Goal: Subscribe to service/newsletter

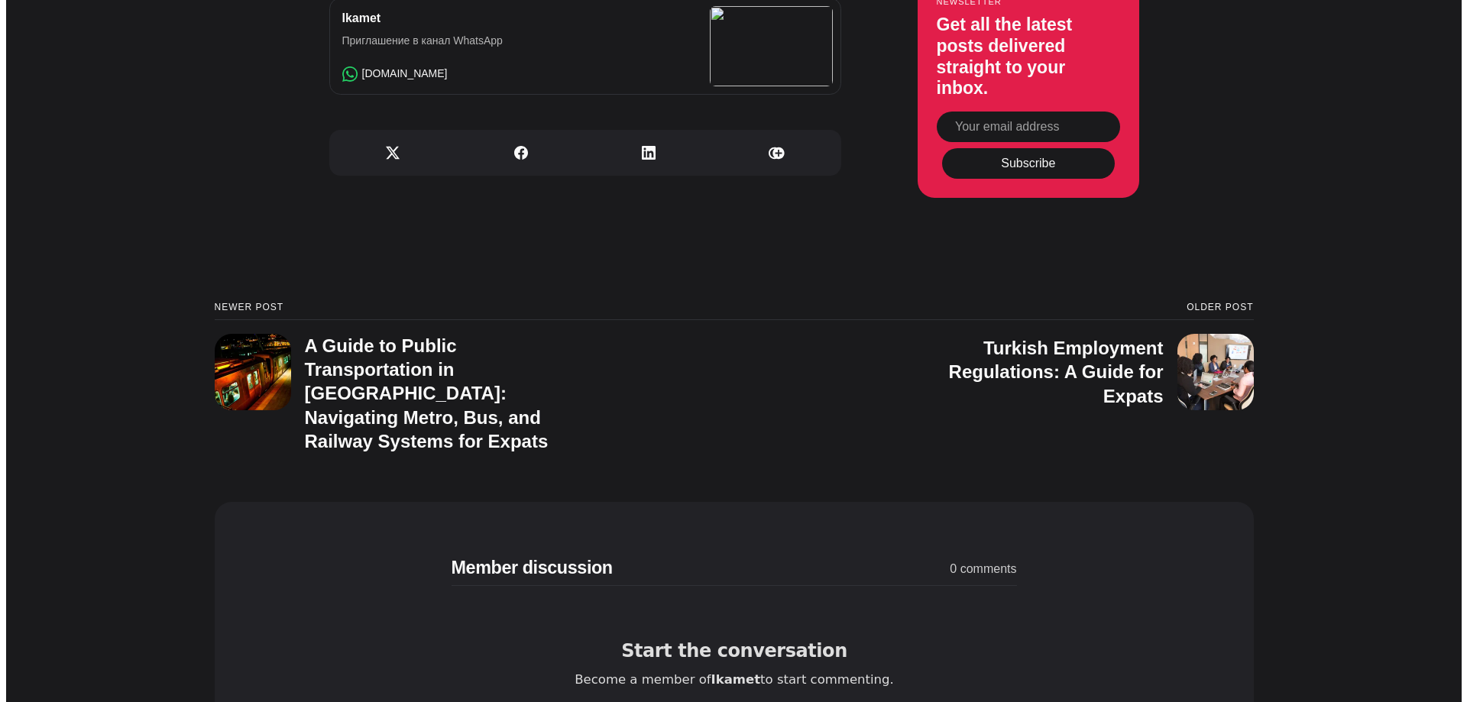
scroll to position [5523, 0]
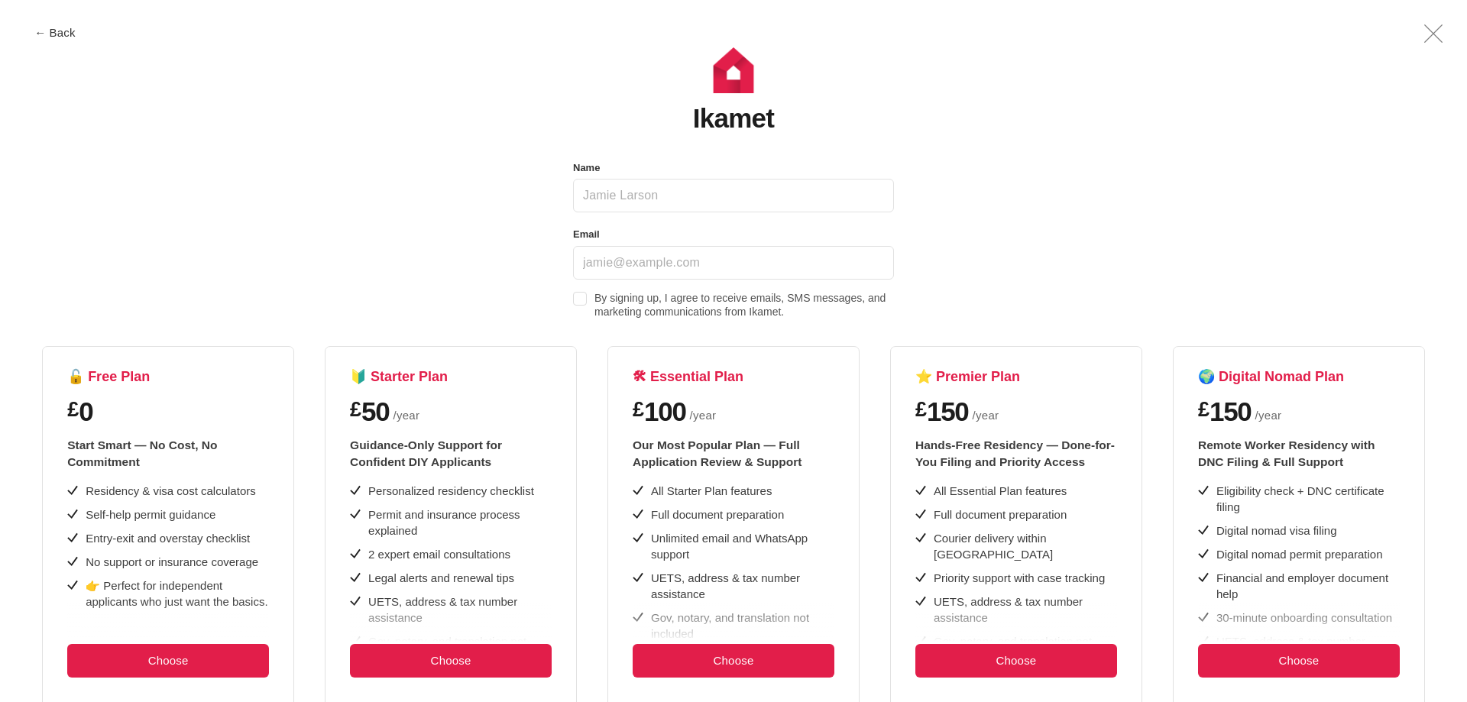
click at [655, 199] on input "Name" at bounding box center [733, 196] width 321 height 34
type input "khal ild"
type input "[EMAIL_ADDRESS][DOMAIN_NAME]"
click at [581, 296] on span at bounding box center [580, 299] width 14 height 14
click at [0, 0] on input "By signing up, I agree to receive emails, SMS messages, and marketing communica…" at bounding box center [0, 0] width 0 height 0
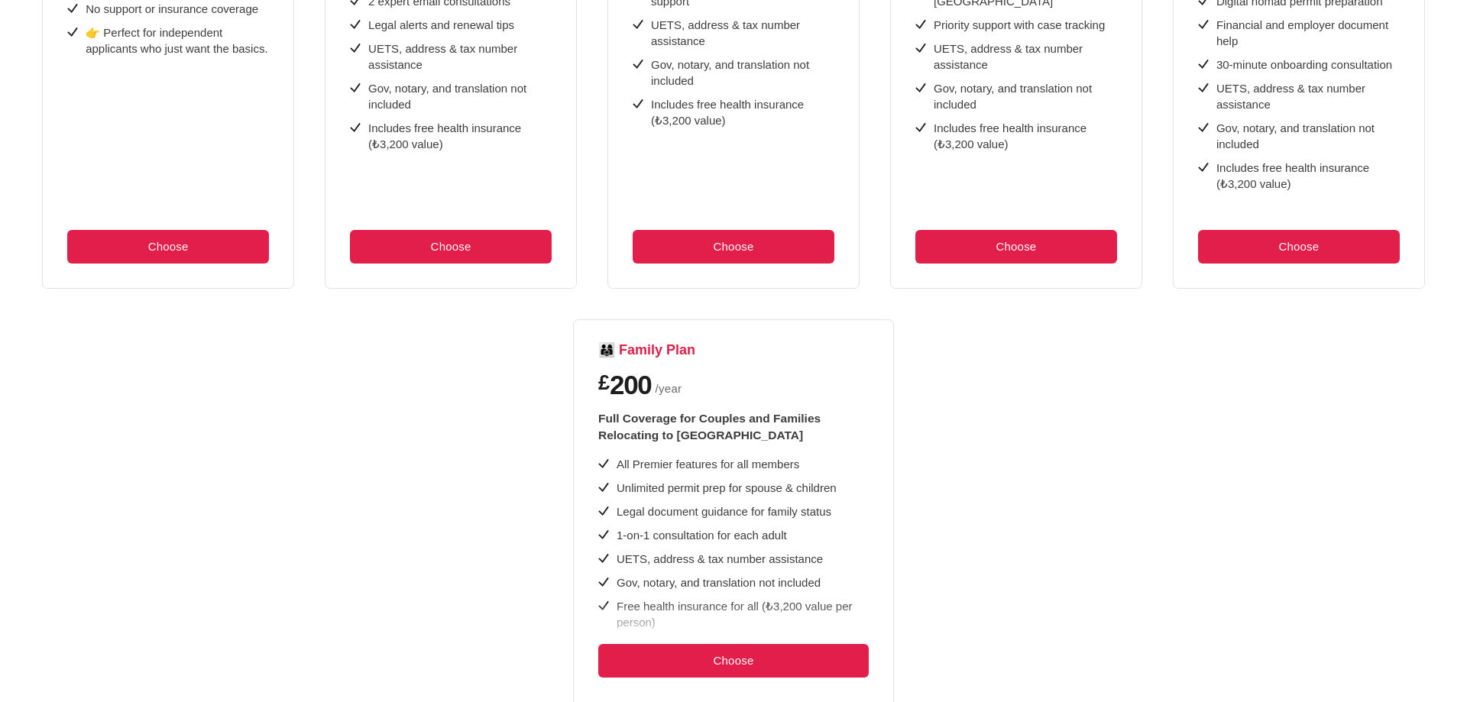
scroll to position [611, 0]
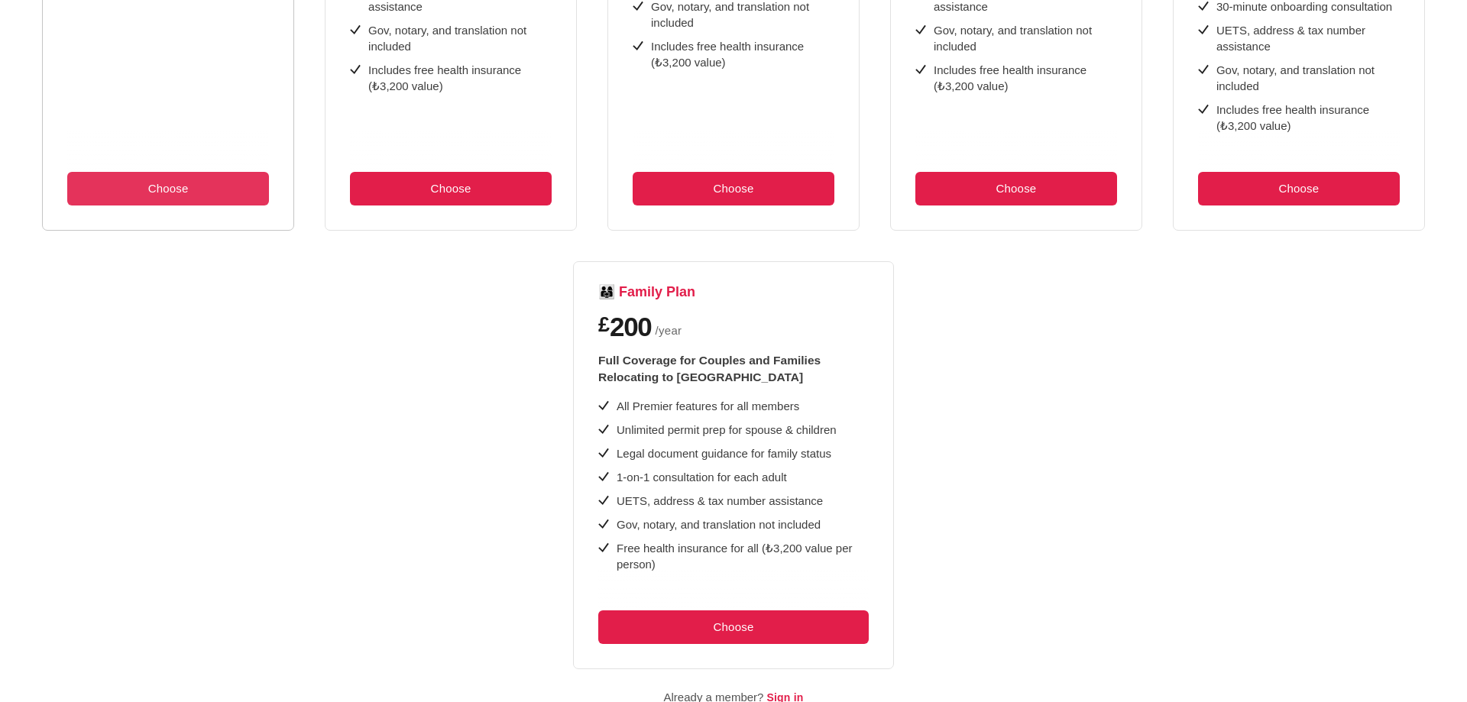
click at [165, 195] on button "Choose" at bounding box center [168, 189] width 202 height 34
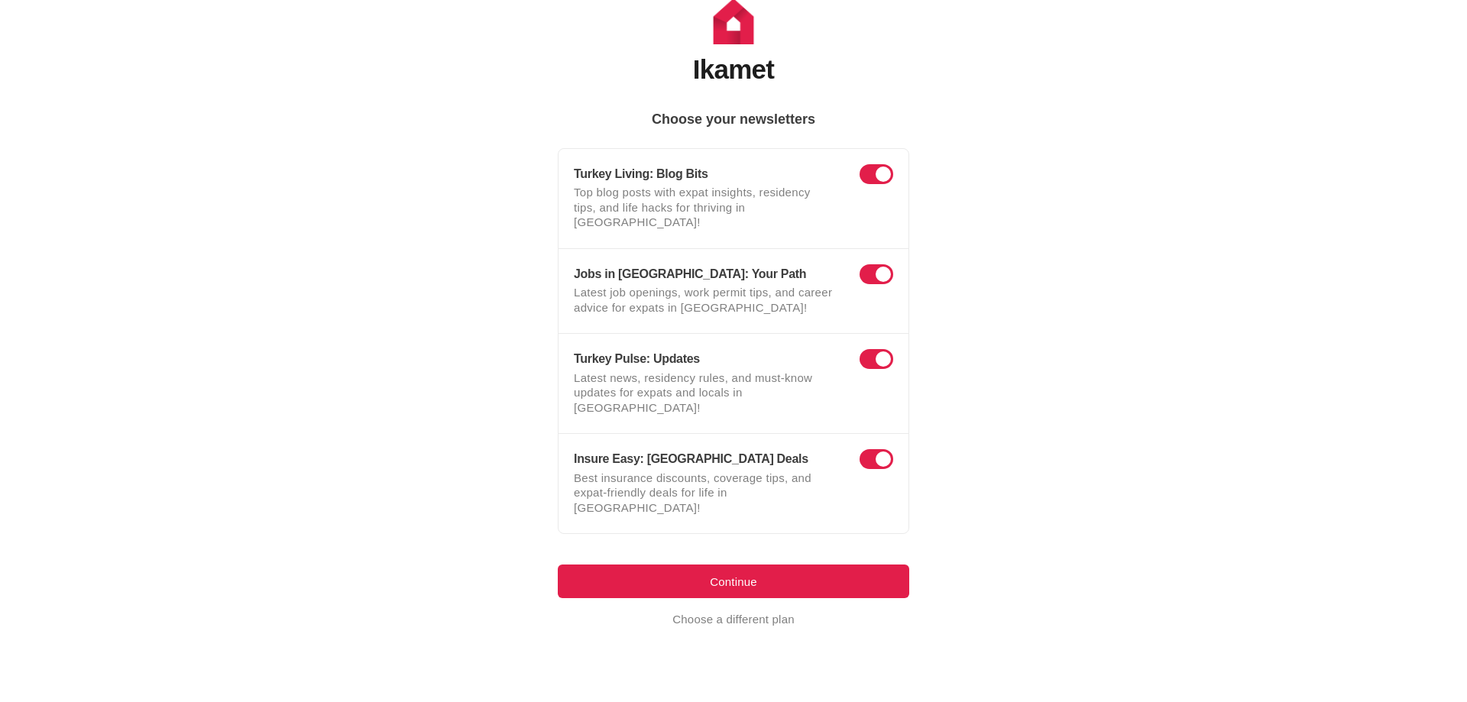
scroll to position [4, 0]
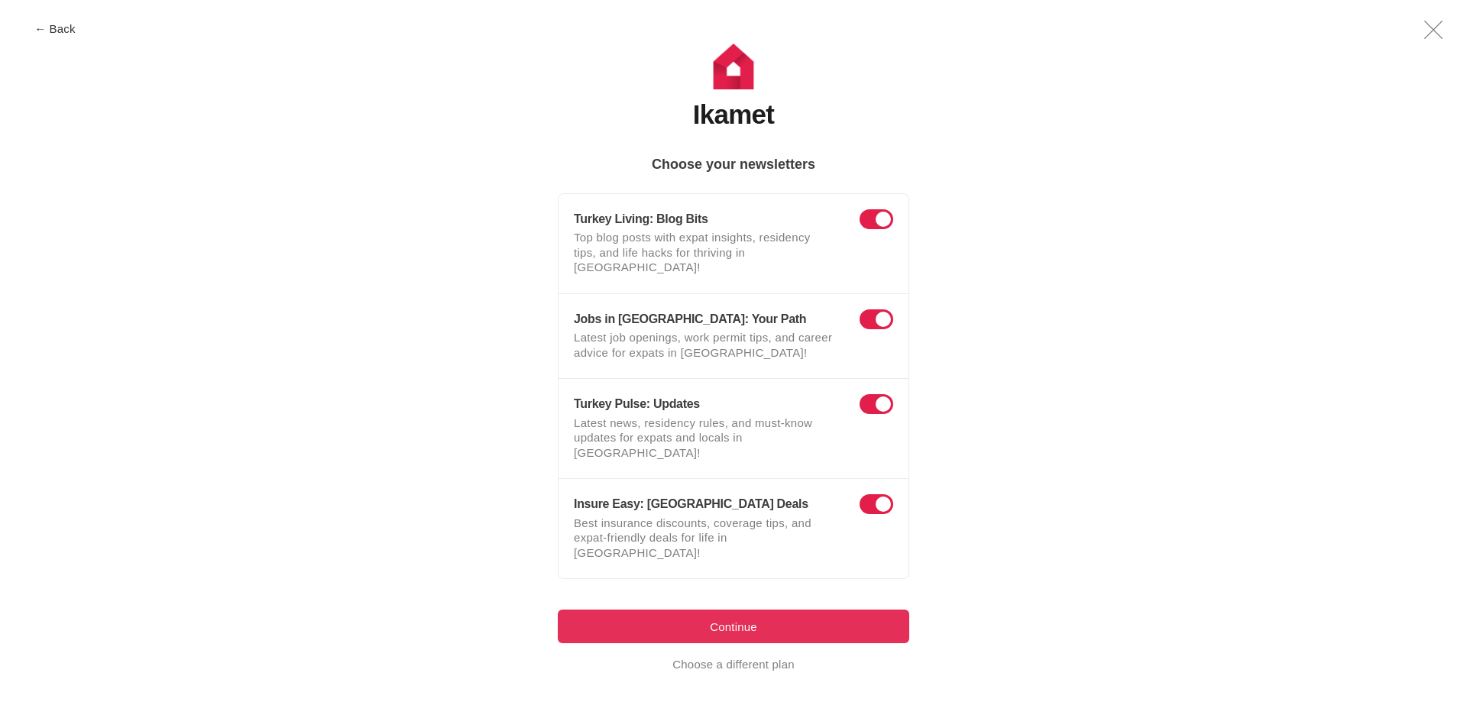
click at [697, 610] on button "Continue" at bounding box center [733, 627] width 351 height 34
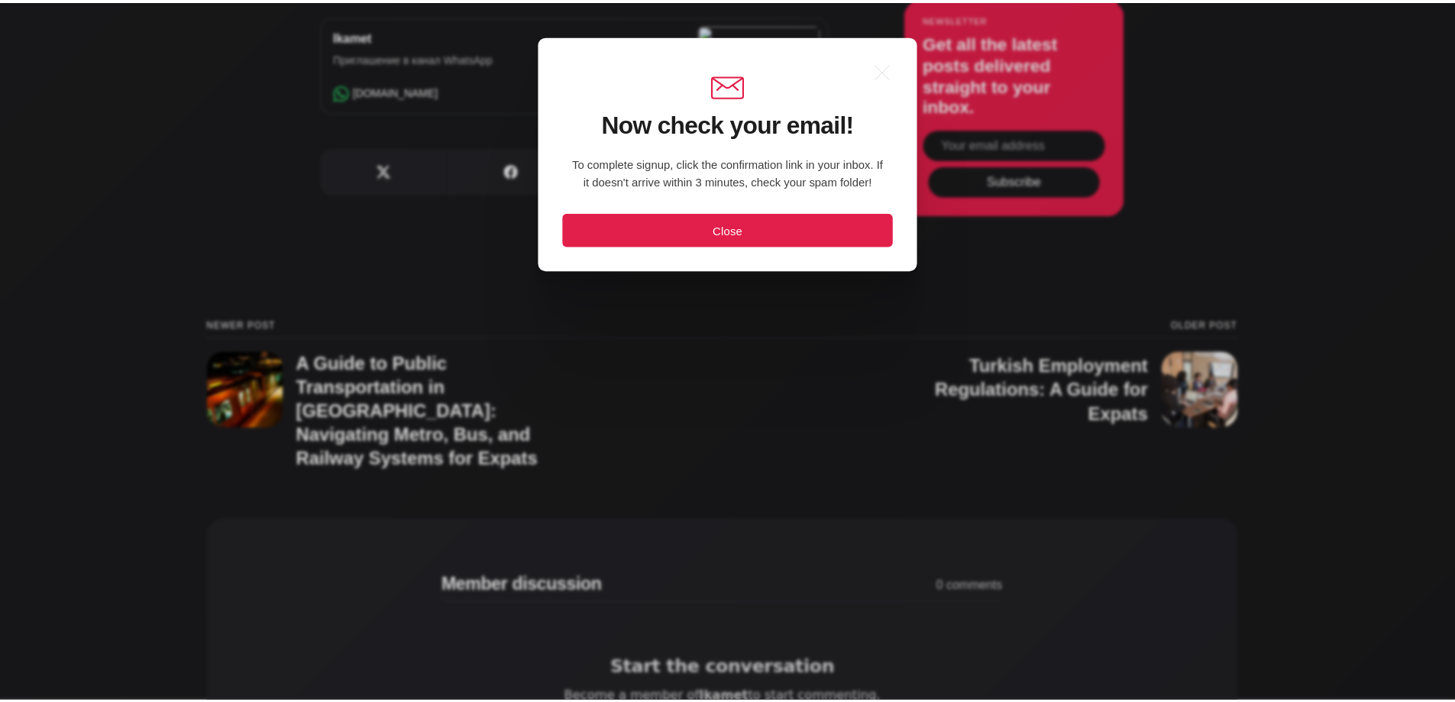
scroll to position [0, 0]
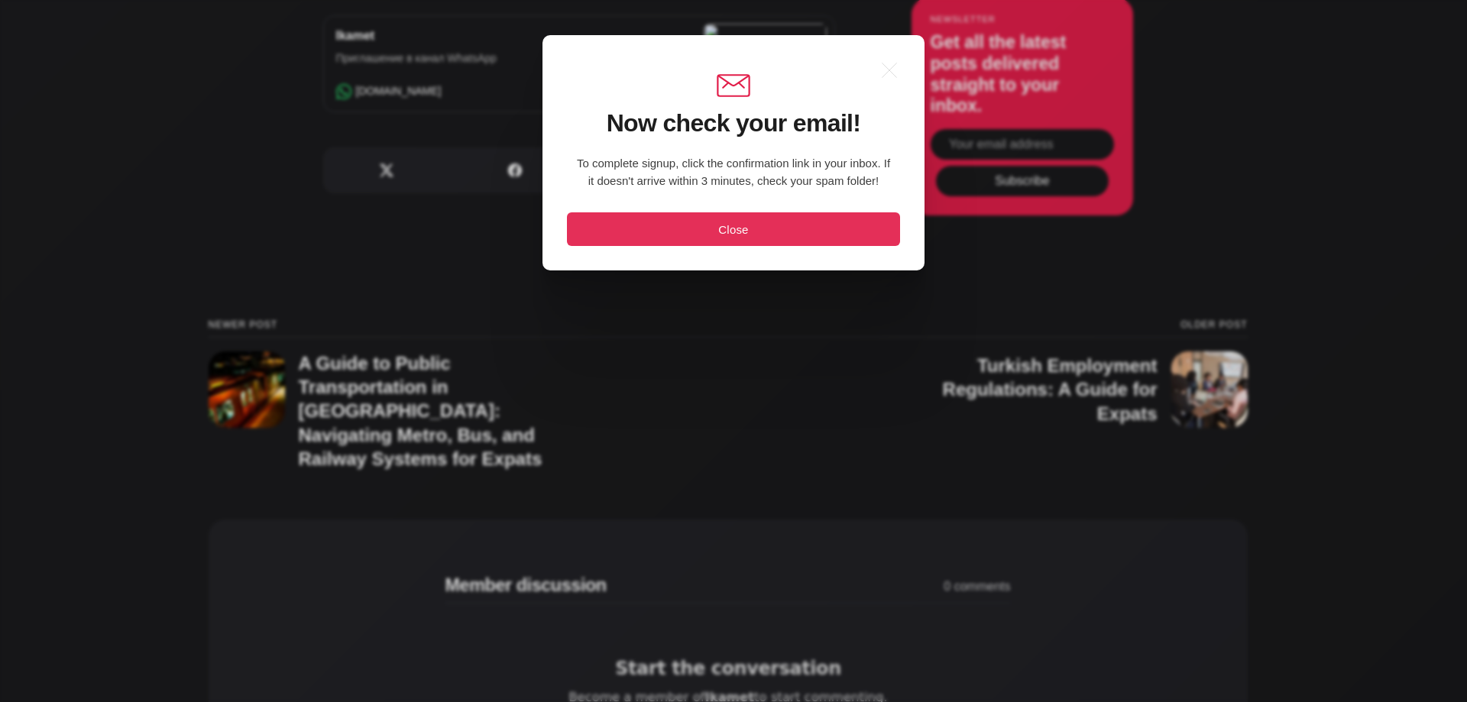
click at [716, 225] on button "Close" at bounding box center [733, 229] width 333 height 34
